Goal: Understand process/instructions

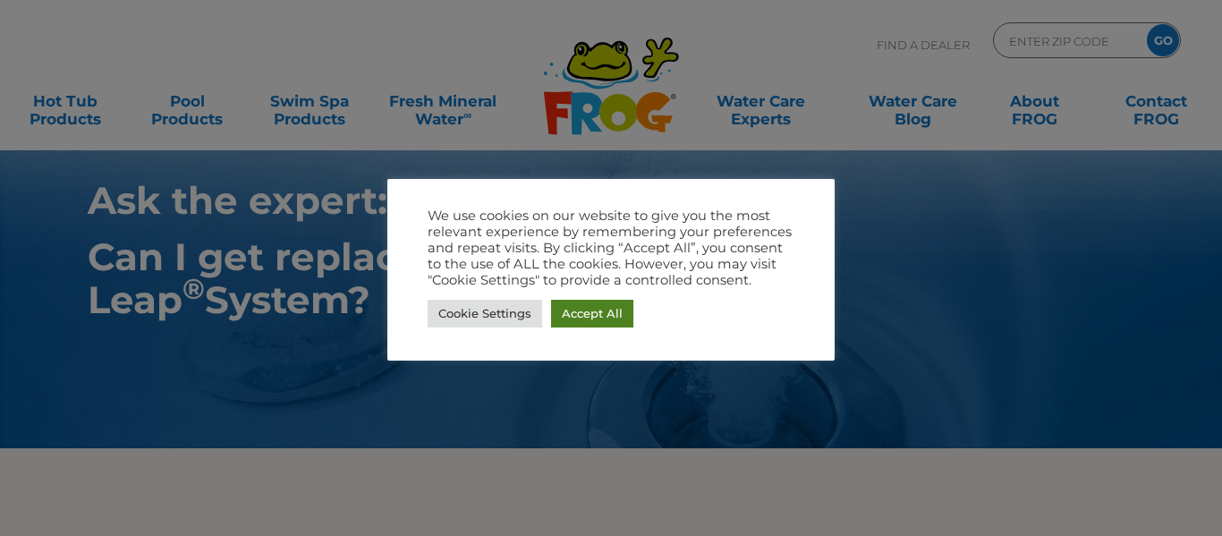
click at [601, 308] on link "Accept All" at bounding box center [592, 314] width 82 height 28
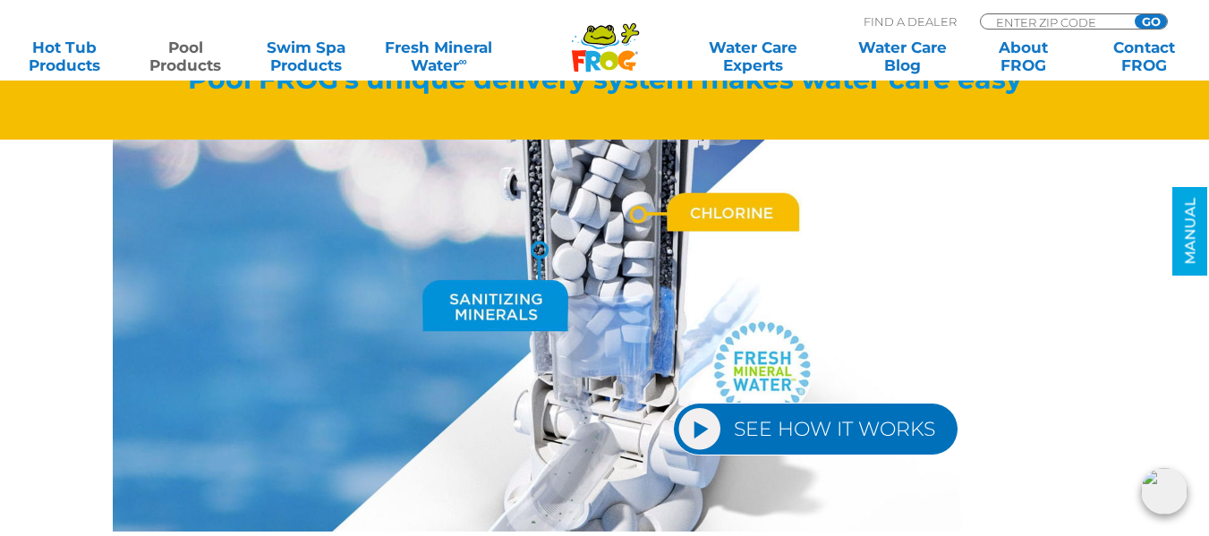
scroll to position [2090, 0]
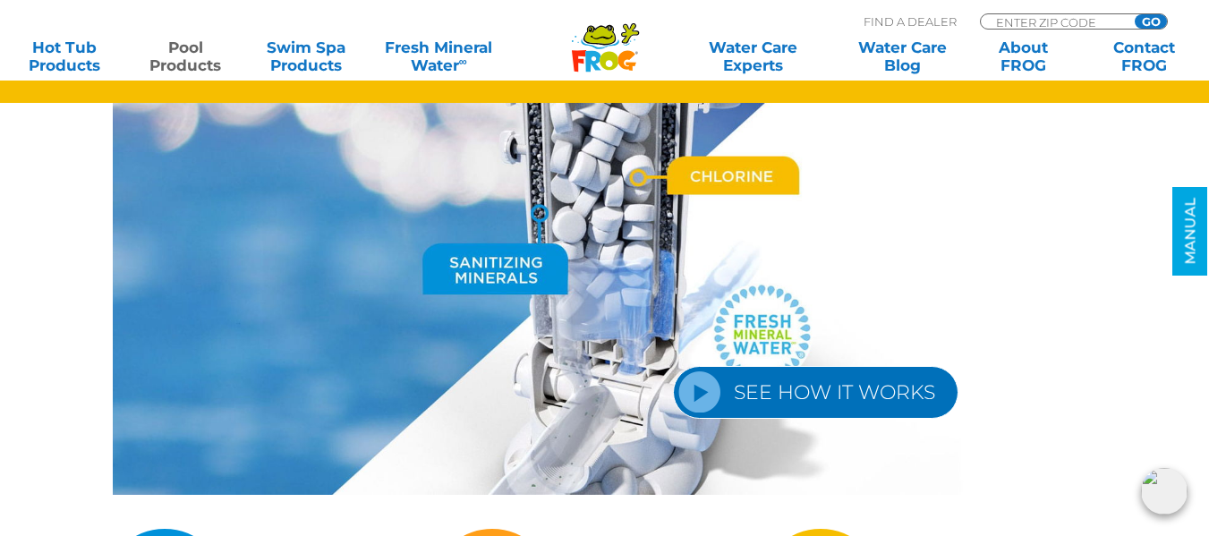
click at [706, 395] on link "SEE HOW IT WORKS" at bounding box center [815, 392] width 285 height 53
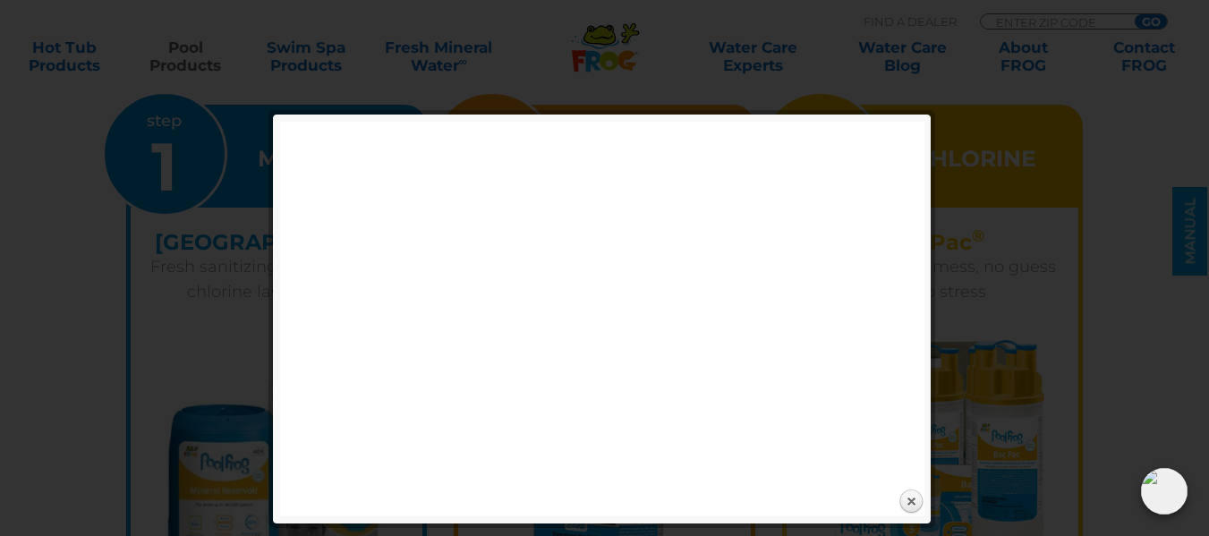
scroll to position [2559, 0]
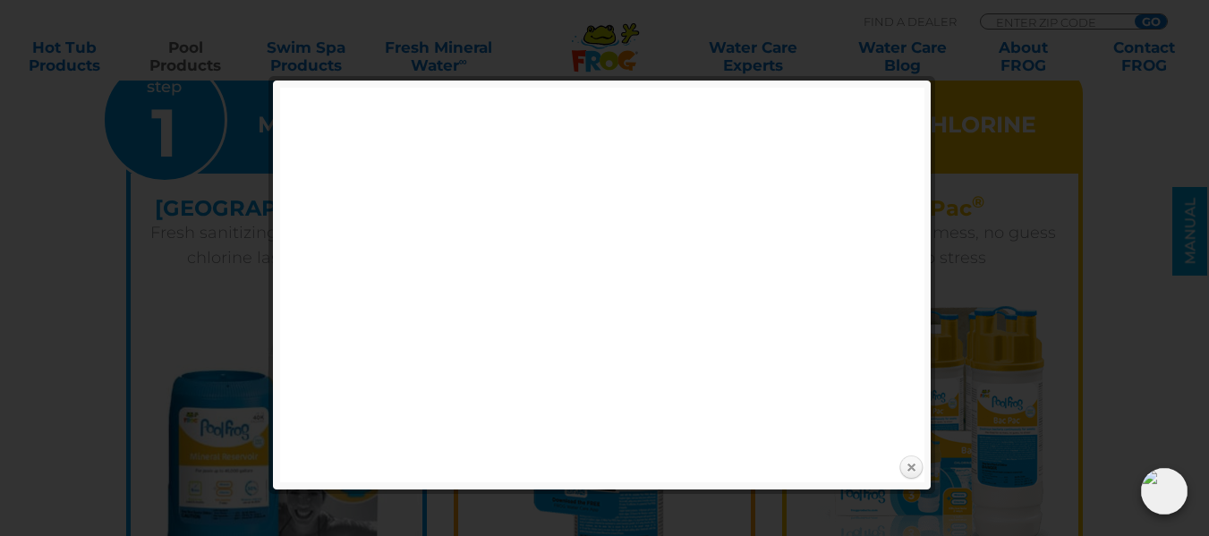
click at [912, 467] on link "Close" at bounding box center [911, 468] width 27 height 27
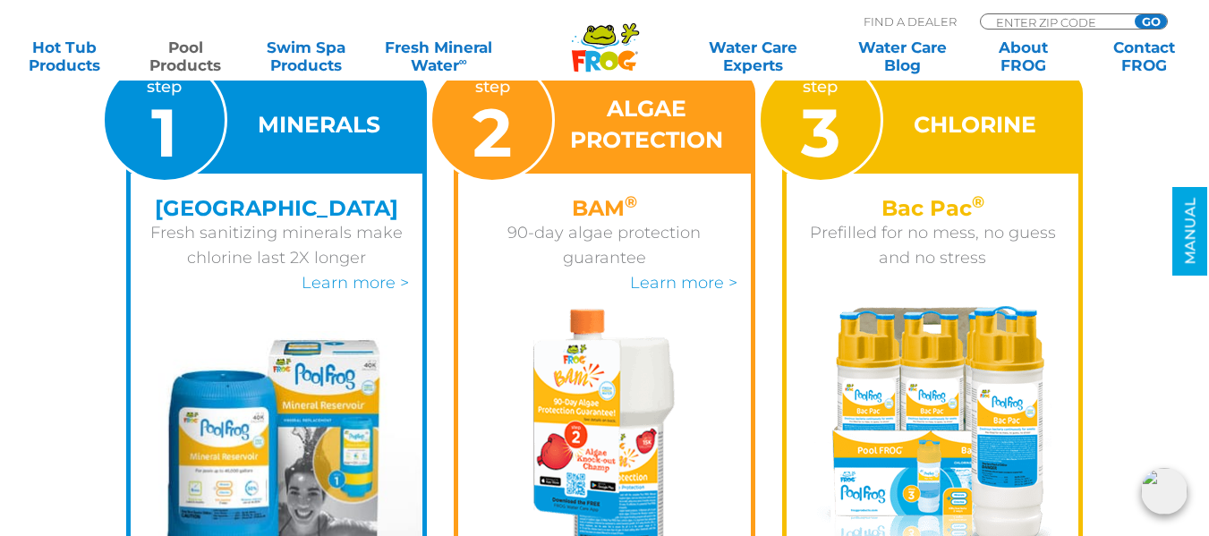
click at [86, 321] on div "step 1 MINERALS Mineral Reservoir Fresh sanitizing minerals make chlorine last …" at bounding box center [605, 348] width 1074 height 644
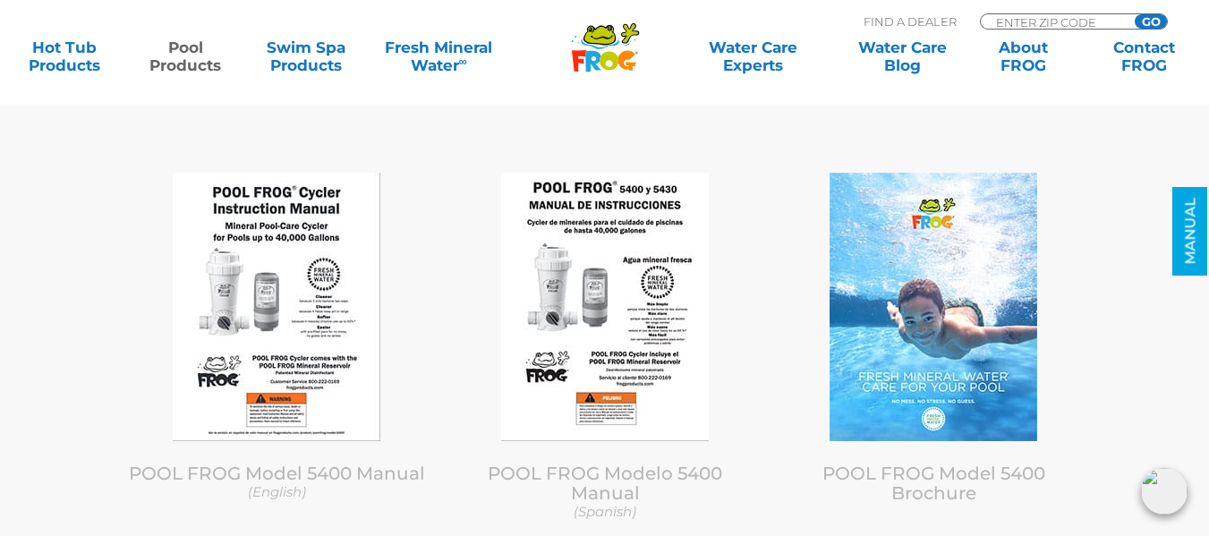
scroll to position [7448, 0]
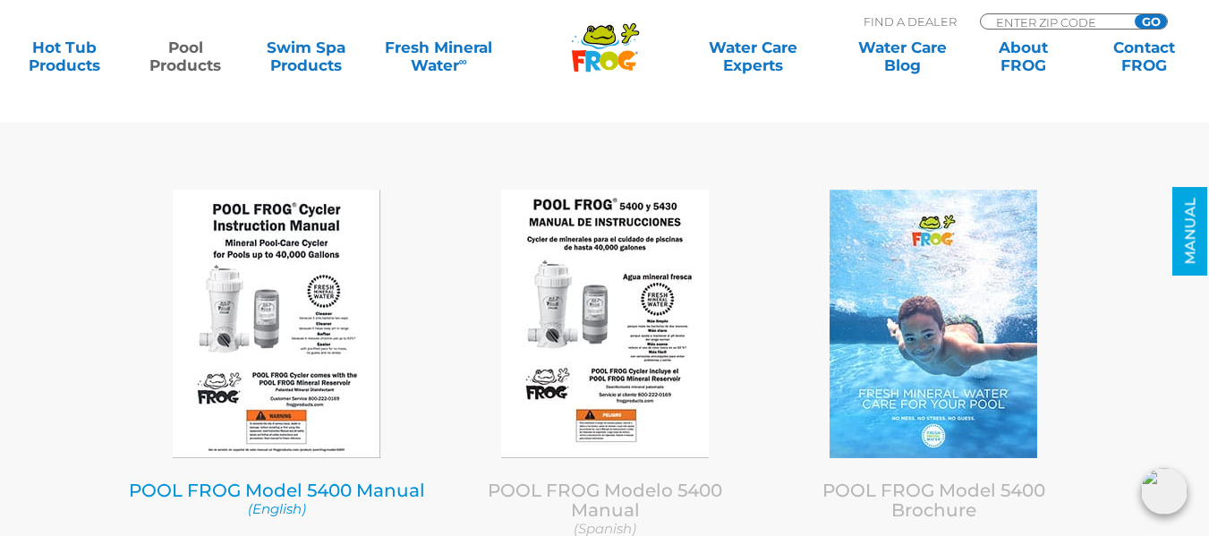
click at [264, 310] on img at bounding box center [277, 324] width 208 height 268
